Goal: Information Seeking & Learning: Understand process/instructions

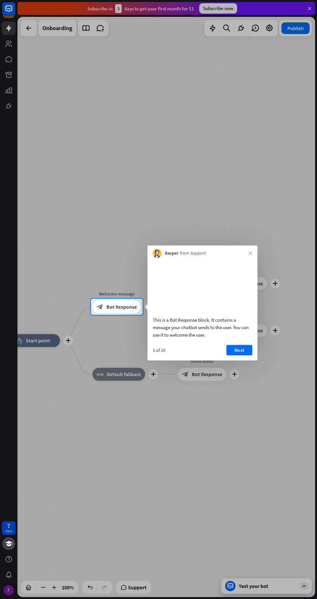
click at [245, 354] on button "Next" at bounding box center [240, 350] width 26 height 10
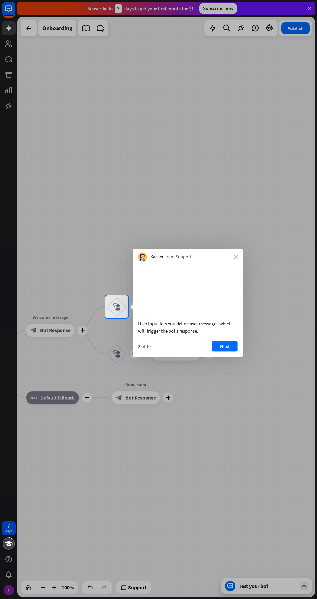
click at [223, 351] on button "Next" at bounding box center [225, 346] width 26 height 10
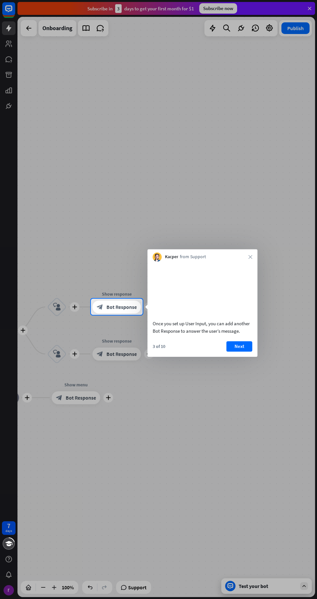
click at [239, 351] on button "Next" at bounding box center [240, 346] width 26 height 10
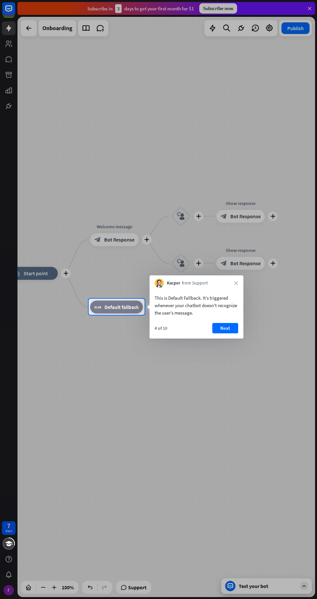
click at [230, 328] on button "Next" at bounding box center [225, 328] width 26 height 10
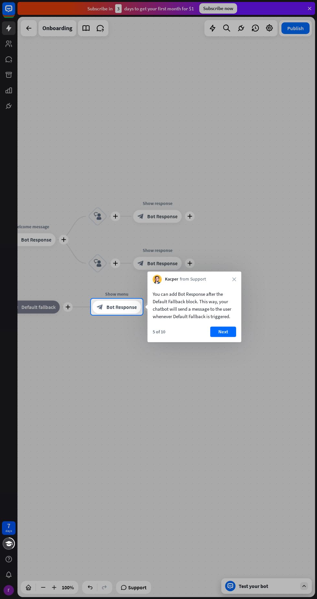
click at [223, 332] on button "Next" at bounding box center [224, 331] width 26 height 10
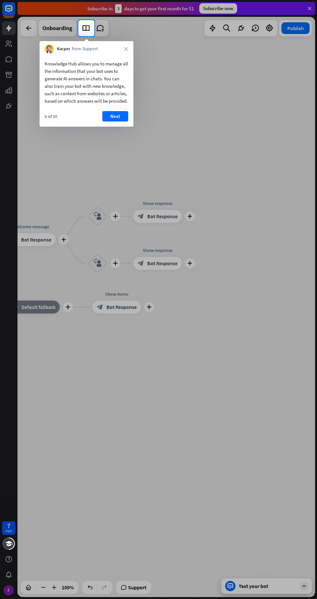
click at [115, 121] on button "Next" at bounding box center [115, 116] width 26 height 10
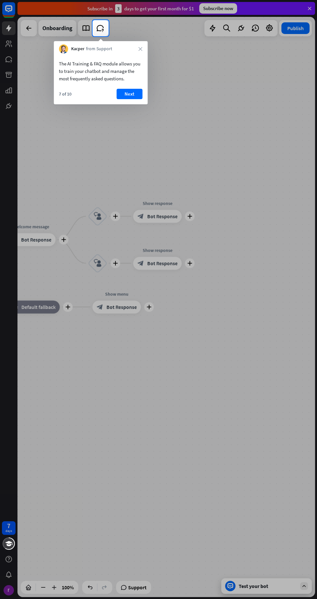
click at [124, 97] on button "Next" at bounding box center [130, 94] width 26 height 10
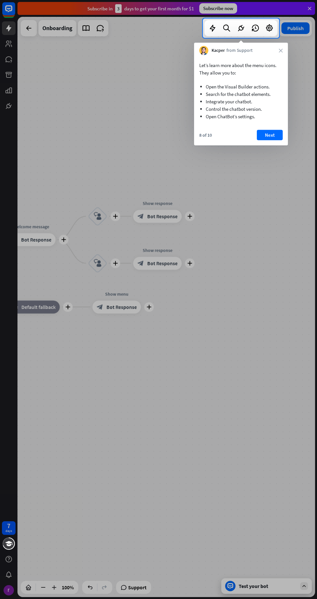
click at [274, 136] on button "Next" at bounding box center [270, 135] width 26 height 10
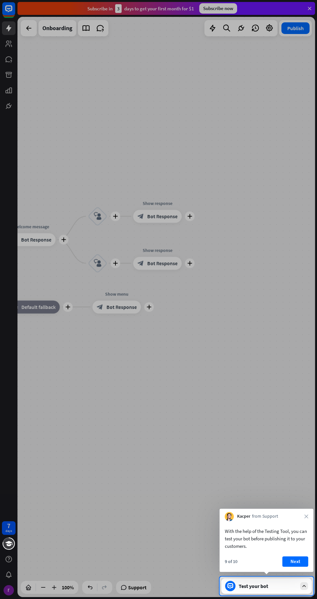
click at [301, 558] on button "Next" at bounding box center [296, 561] width 26 height 10
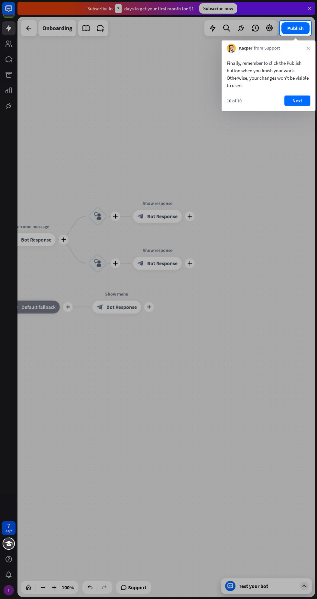
click at [295, 103] on button "Next" at bounding box center [298, 101] width 26 height 10
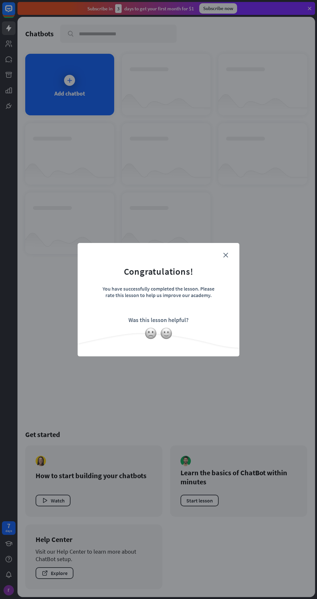
click at [171, 334] on img at bounding box center [166, 333] width 12 height 12
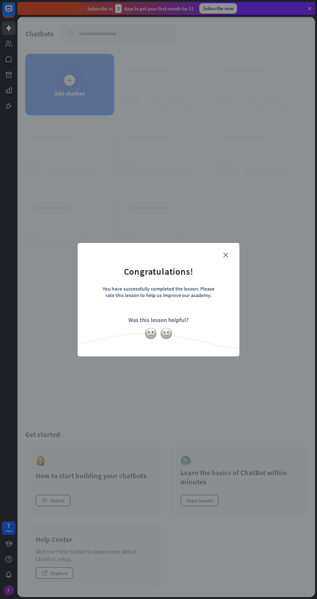
click at [237, 255] on div "close Congratulations! You have successfully completed the lesson. Please rate …" at bounding box center [159, 299] width 162 height 113
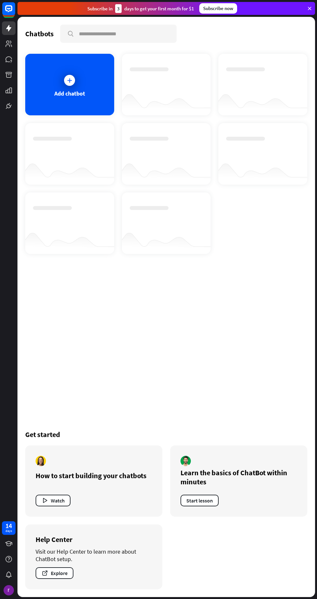
click at [62, 82] on div "Add chatbot" at bounding box center [69, 85] width 89 height 62
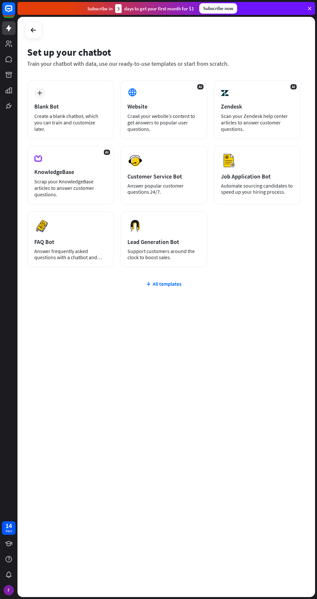
click at [77, 169] on div "KnowledgeBase" at bounding box center [70, 171] width 73 height 7
